Goal: Download file/media: Obtain a digital file from the website

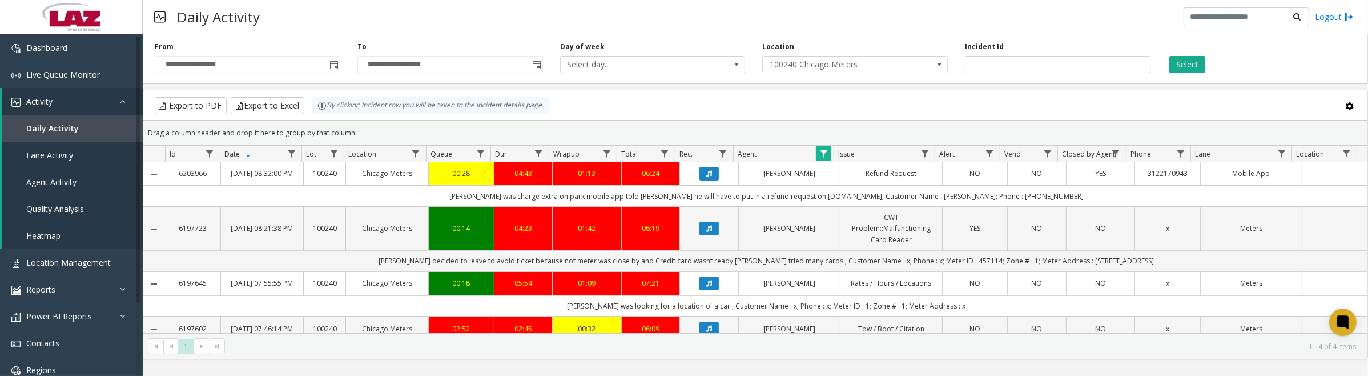
click at [706, 232] on icon "Data table" at bounding box center [709, 228] width 6 height 7
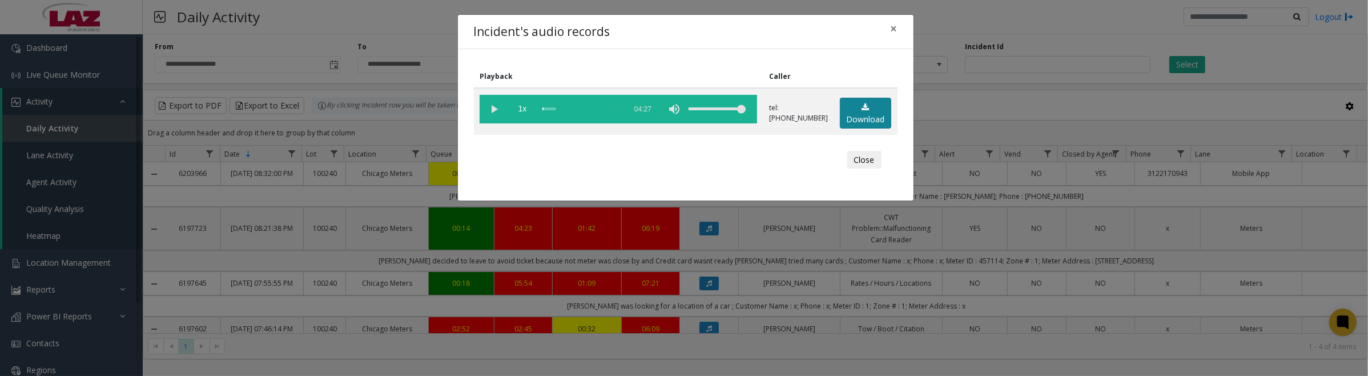
click at [872, 106] on link "Download" at bounding box center [865, 113] width 51 height 31
click at [495, 106] on vg-play-pause at bounding box center [494, 109] width 29 height 29
drag, startPoint x: 495, startPoint y: 114, endPoint x: 513, endPoint y: 116, distance: 17.8
click at [495, 114] on vg-play-pause at bounding box center [494, 109] width 29 height 29
click at [857, 155] on button "Close" at bounding box center [864, 160] width 34 height 18
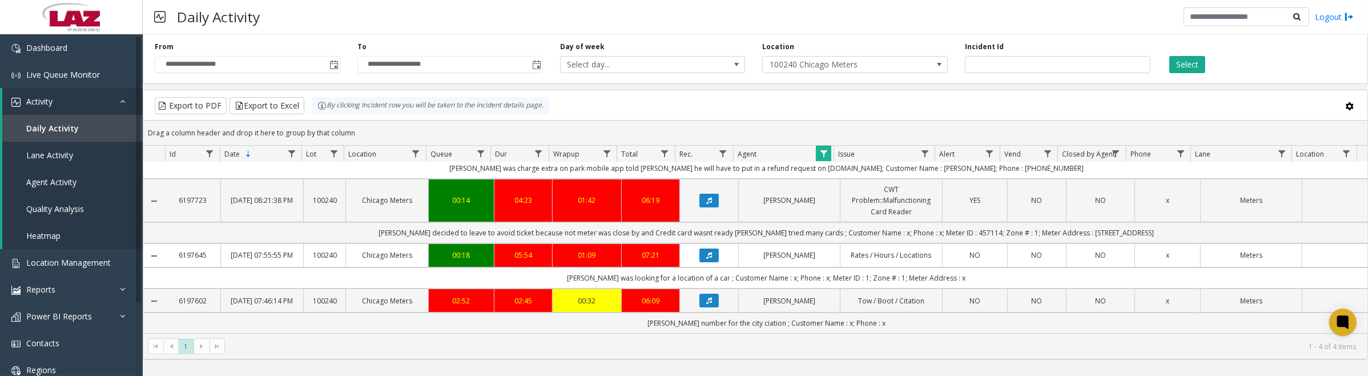
scroll to position [55, 0]
click at [706, 252] on icon "Data table" at bounding box center [709, 255] width 6 height 7
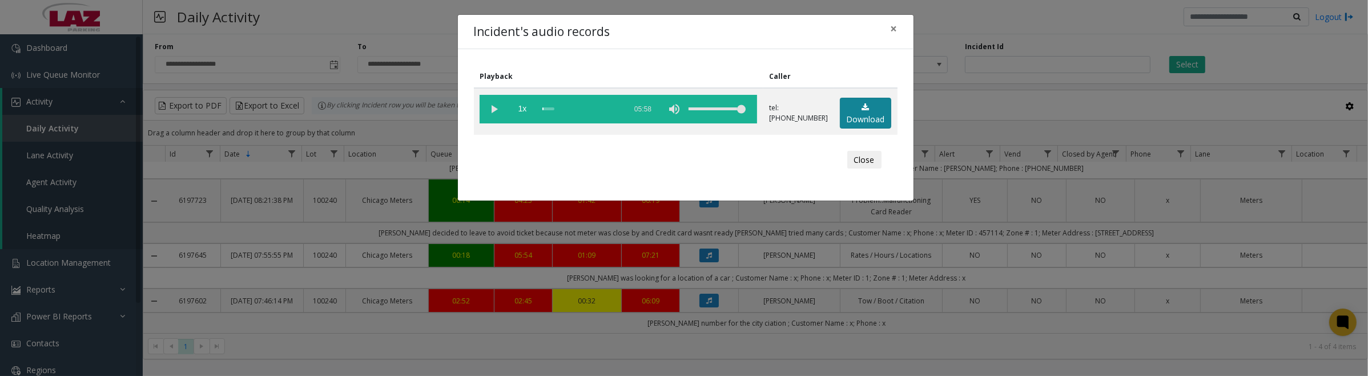
click at [857, 110] on link "Download" at bounding box center [865, 113] width 51 height 31
click at [485, 107] on vg-play-pause at bounding box center [494, 109] width 29 height 29
click at [494, 106] on vg-play-pause at bounding box center [494, 109] width 29 height 29
click at [498, 104] on vg-play-pause at bounding box center [494, 109] width 29 height 29
drag, startPoint x: 557, startPoint y: 106, endPoint x: 631, endPoint y: 120, distance: 75.5
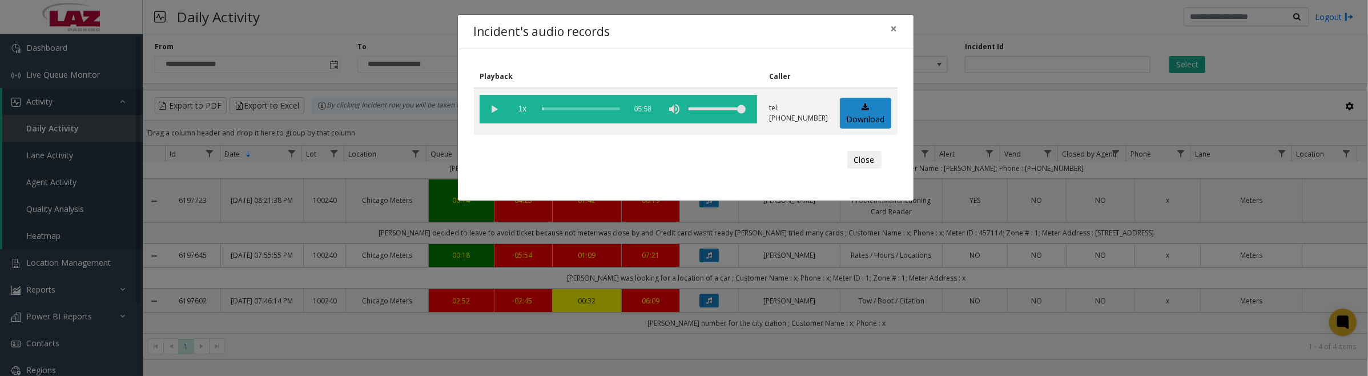
click at [631, 118] on vg-controls "1x 05:58" at bounding box center [618, 109] width 277 height 29
click at [858, 160] on button "Close" at bounding box center [864, 160] width 34 height 18
